Goal: Information Seeking & Learning: Learn about a topic

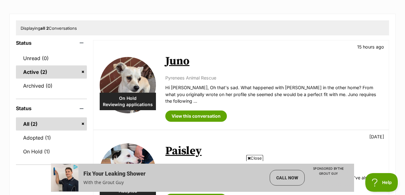
scroll to position [68, 0]
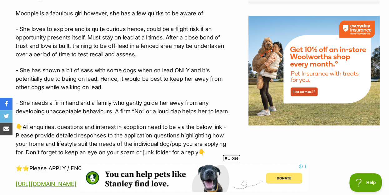
scroll to position [777, 0]
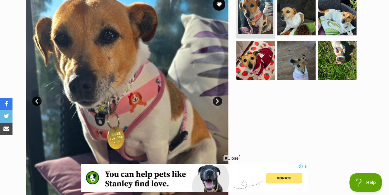
scroll to position [135, 0]
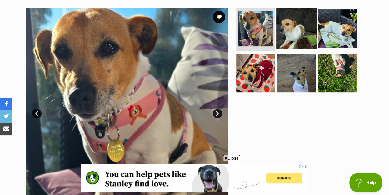
click at [293, 18] on img at bounding box center [296, 28] width 40 height 40
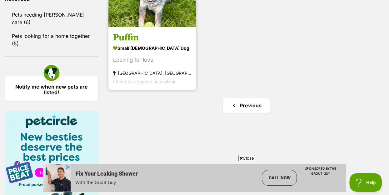
scroll to position [709, 0]
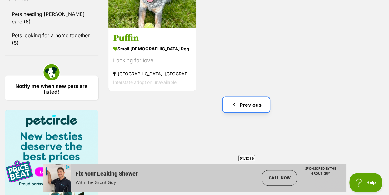
click at [254, 97] on link "Previous" at bounding box center [246, 104] width 47 height 15
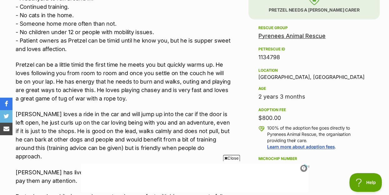
scroll to position [405, 0]
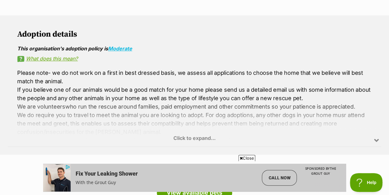
scroll to position [338, 0]
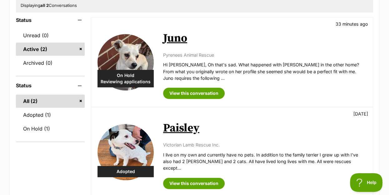
scroll to position [101, 0]
